Goal: Task Accomplishment & Management: Manage account settings

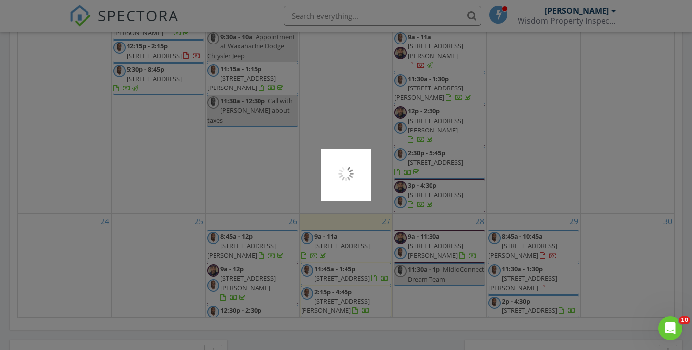
scroll to position [592, 0]
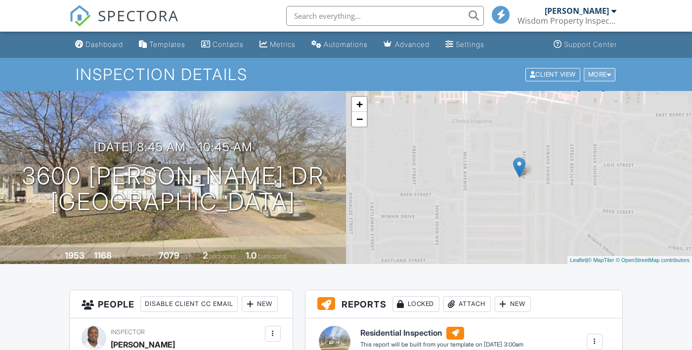
click at [603, 78] on div "More" at bounding box center [600, 74] width 32 height 13
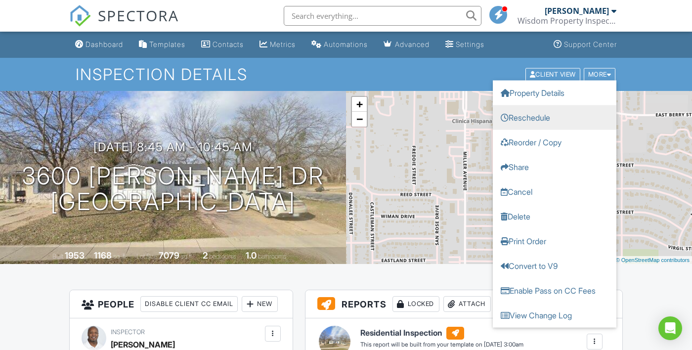
click at [536, 118] on link "Reschedule" at bounding box center [555, 117] width 124 height 25
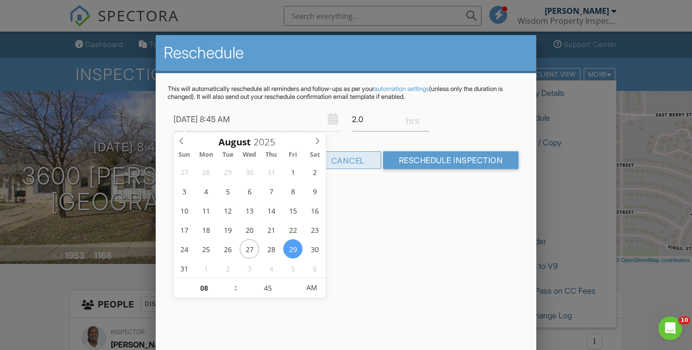
click at [353, 168] on div "Cancel" at bounding box center [348, 160] width 66 height 18
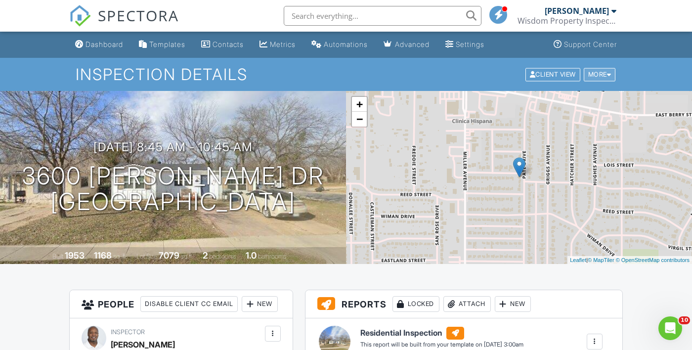
click at [606, 79] on div "More" at bounding box center [600, 74] width 32 height 13
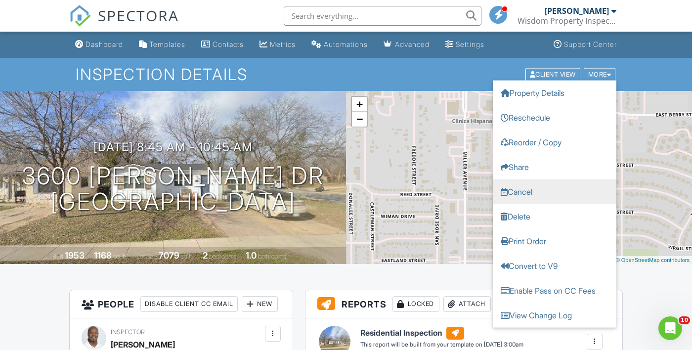
click at [531, 193] on link "Cancel" at bounding box center [555, 191] width 124 height 25
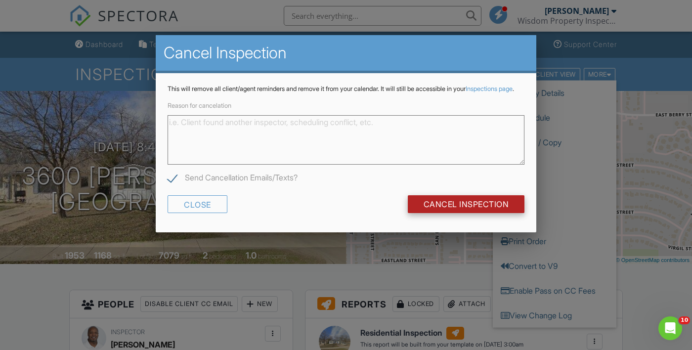
click at [486, 212] on input "Cancel Inspection" at bounding box center [466, 204] width 117 height 18
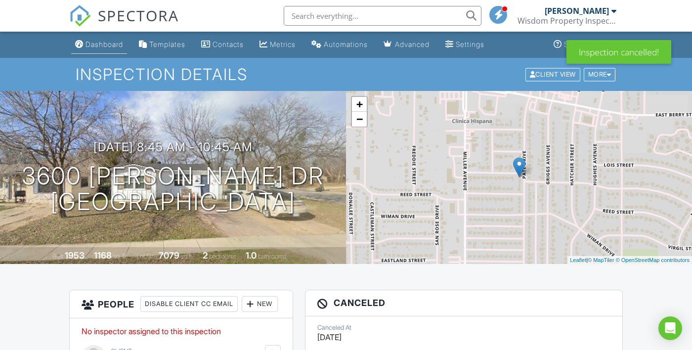
click at [104, 54] on link "Dashboard" at bounding box center [99, 45] width 56 height 18
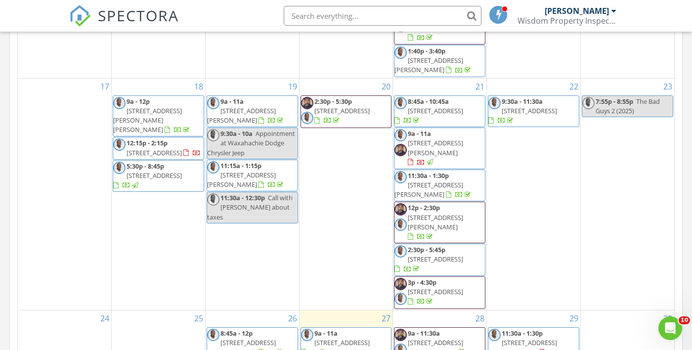
scroll to position [444, 0]
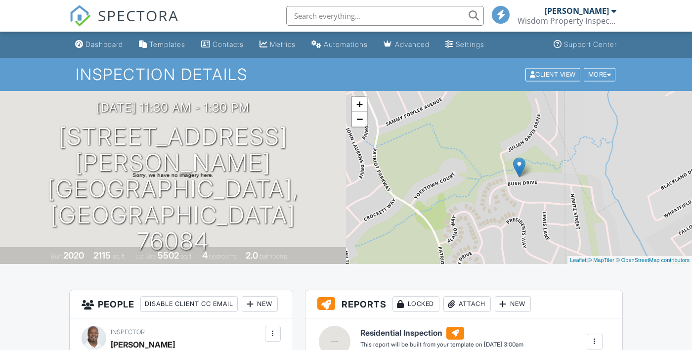
click at [610, 80] on link "Property Details" at bounding box center [555, 92] width 124 height 25
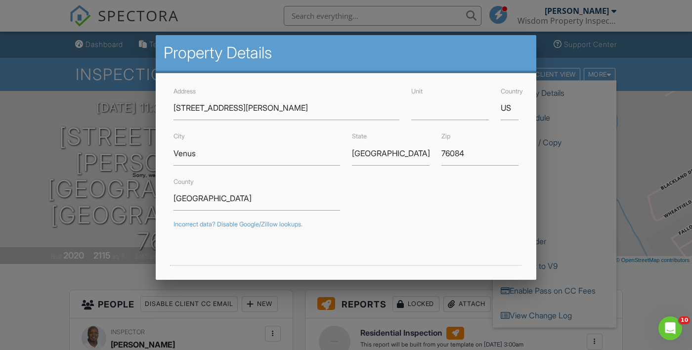
click at [645, 77] on div at bounding box center [346, 170] width 692 height 438
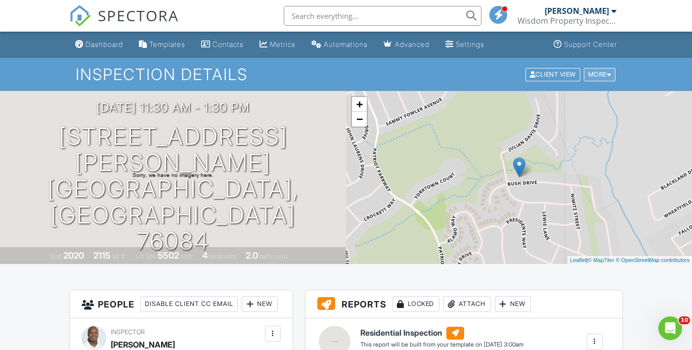
click at [604, 81] on div "More" at bounding box center [600, 74] width 32 height 13
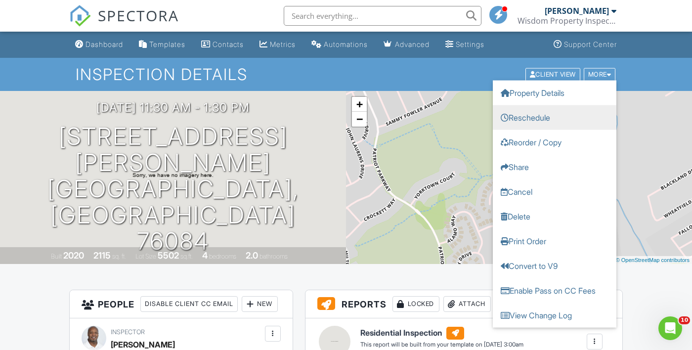
click at [548, 118] on link "Reschedule" at bounding box center [555, 117] width 124 height 25
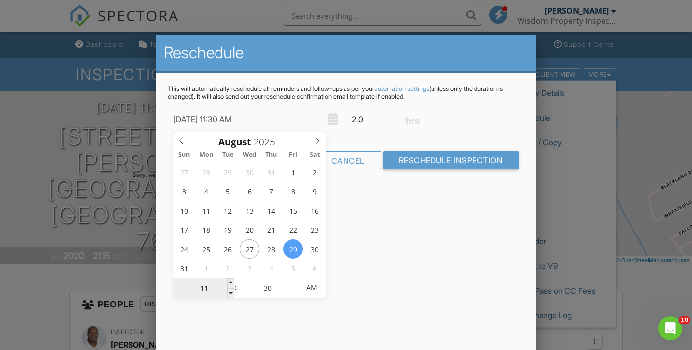
click at [210, 292] on input "11" at bounding box center [204, 288] width 61 height 20
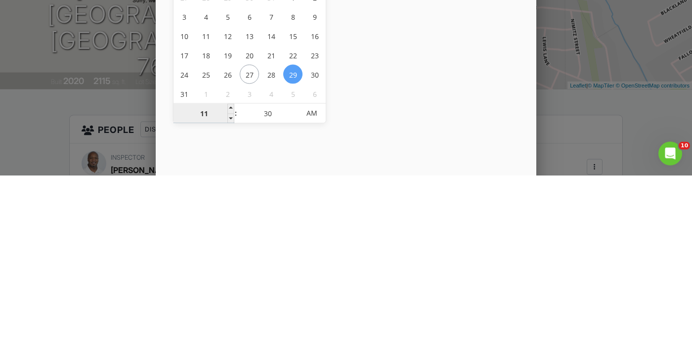
type input "08"
type input "08/29/2025 8:30 AM"
type input "08"
click at [263, 292] on input "30" at bounding box center [267, 288] width 61 height 20
type input "04"
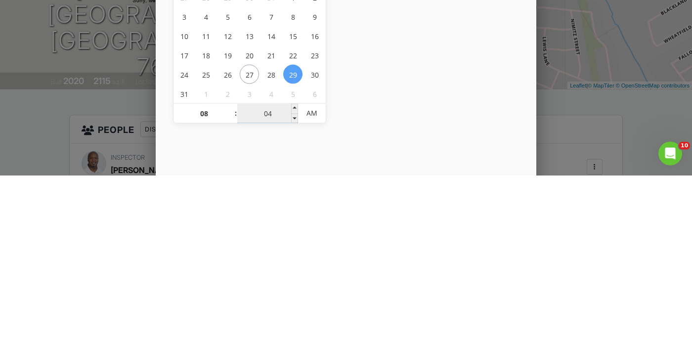
type input "08/29/2025 8:04 AM"
type input "45"
type input "08/29/2025 8:45 AM"
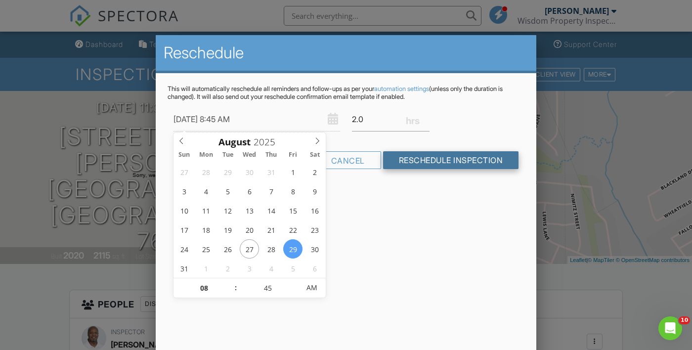
click at [466, 159] on input "Reschedule Inspection" at bounding box center [451, 160] width 136 height 18
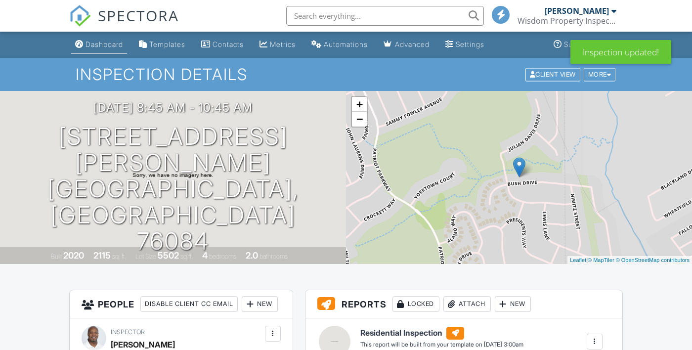
click at [113, 48] on div "Dashboard" at bounding box center [105, 44] width 38 height 8
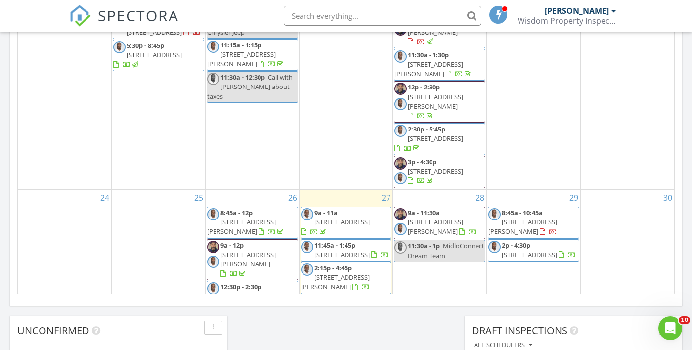
scroll to position [615, 0]
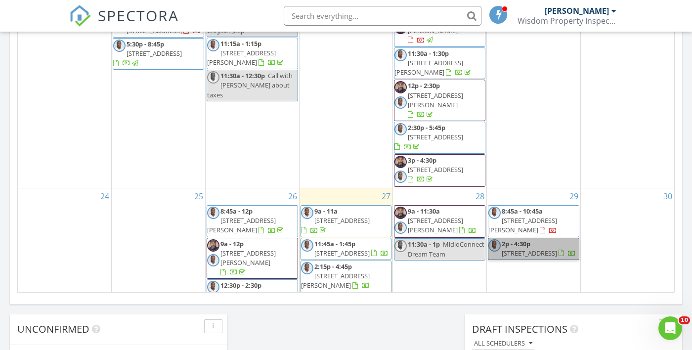
click at [552, 238] on link "2p - 4:30p 605 Edgewood Dr, Lancaster 75146" at bounding box center [533, 249] width 91 height 22
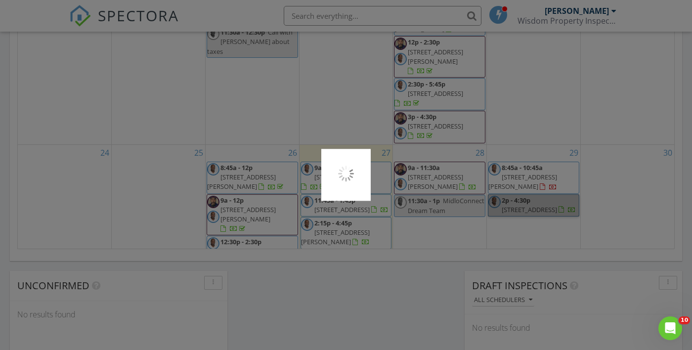
scroll to position [662, 0]
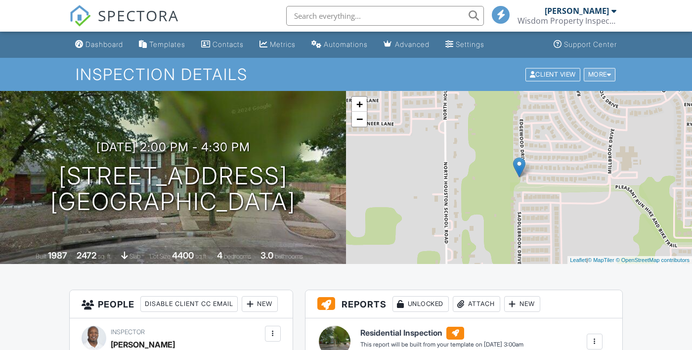
click at [608, 81] on div "More" at bounding box center [600, 74] width 32 height 13
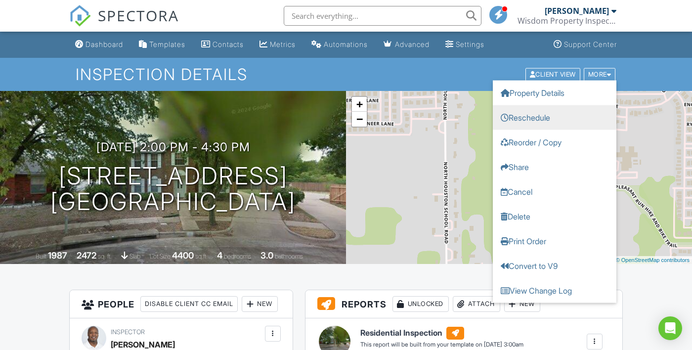
click at [551, 118] on link "Reschedule" at bounding box center [555, 117] width 124 height 25
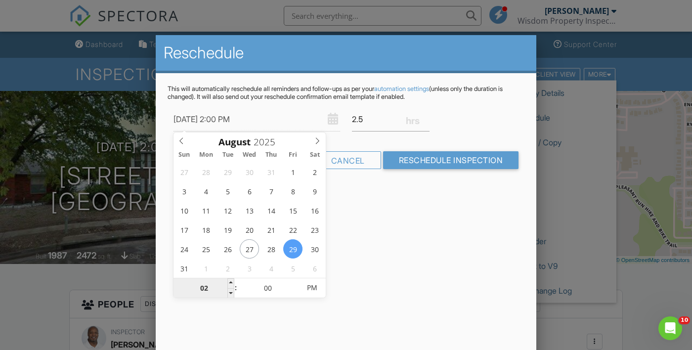
click at [211, 291] on input "02" at bounding box center [204, 288] width 61 height 20
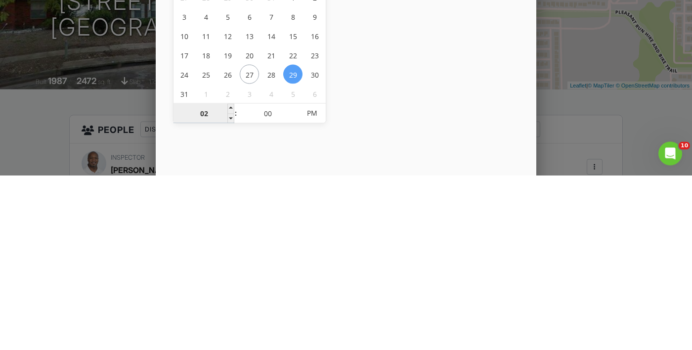
type input "01"
type input "08/29/2025 1:00 PM"
type input "11"
type input "08/29/2025 11:00 PM"
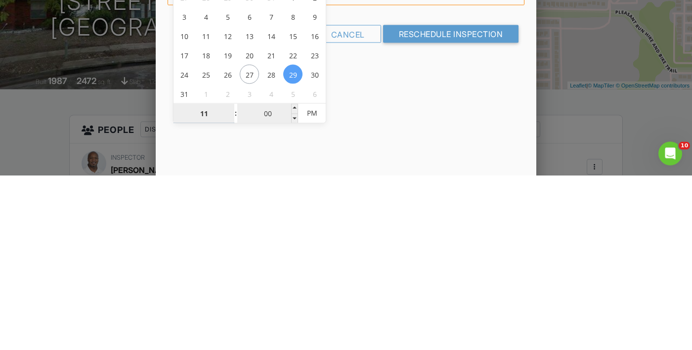
type input "11"
click at [271, 292] on input "00" at bounding box center [267, 288] width 61 height 20
type input "01"
type input "08/29/2025 11:01 PM"
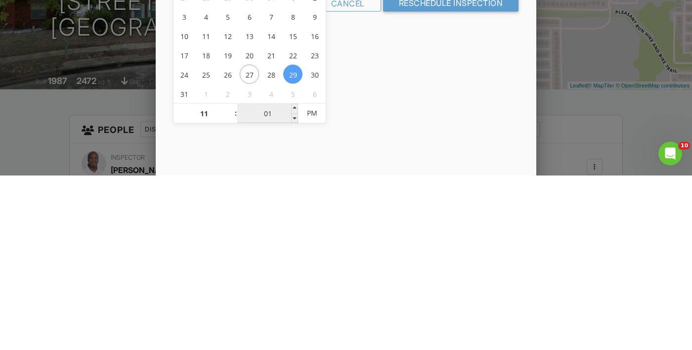
type input "15"
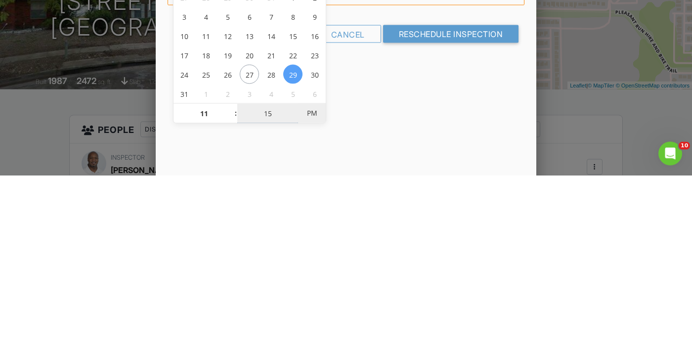
click at [312, 288] on span "PM" at bounding box center [311, 288] width 27 height 20
type input "[DATE] 11:15 AM"
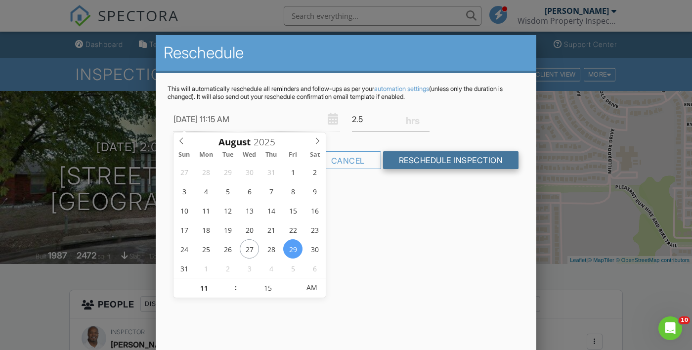
click at [460, 160] on input "Reschedule Inspection" at bounding box center [451, 160] width 136 height 18
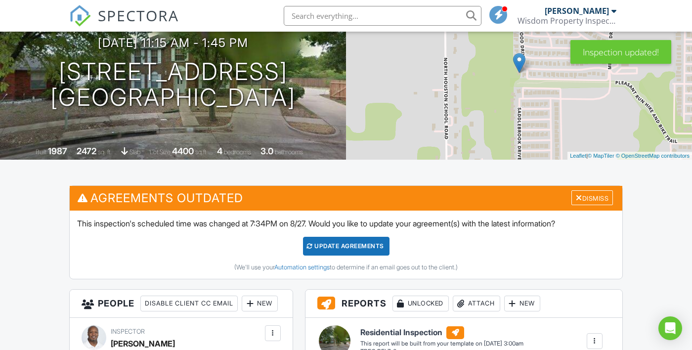
click at [358, 244] on div "Update Agreements" at bounding box center [346, 246] width 87 height 19
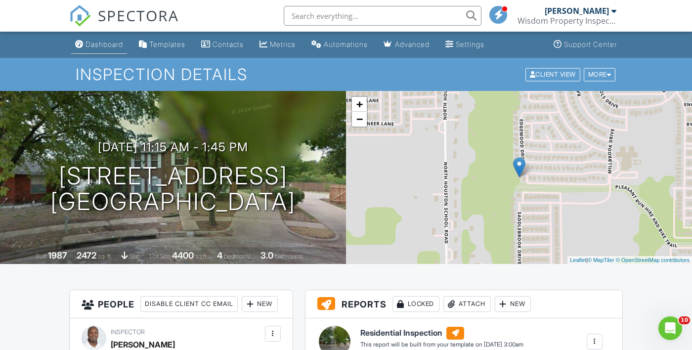
click at [96, 43] on div "Dashboard" at bounding box center [105, 44] width 38 height 8
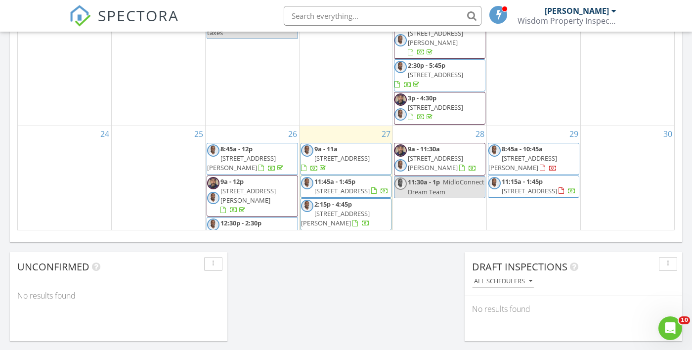
scroll to position [683, 0]
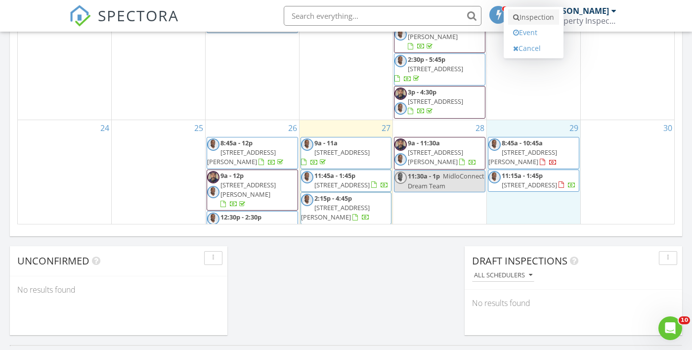
click at [538, 21] on link "Inspection" at bounding box center [533, 17] width 51 height 16
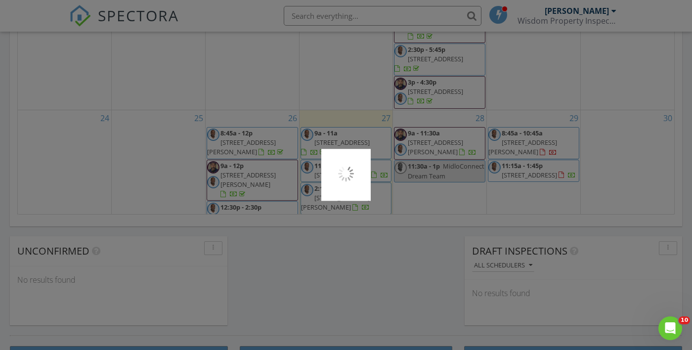
scroll to position [713, 0]
